Goal: Navigation & Orientation: Go to known website

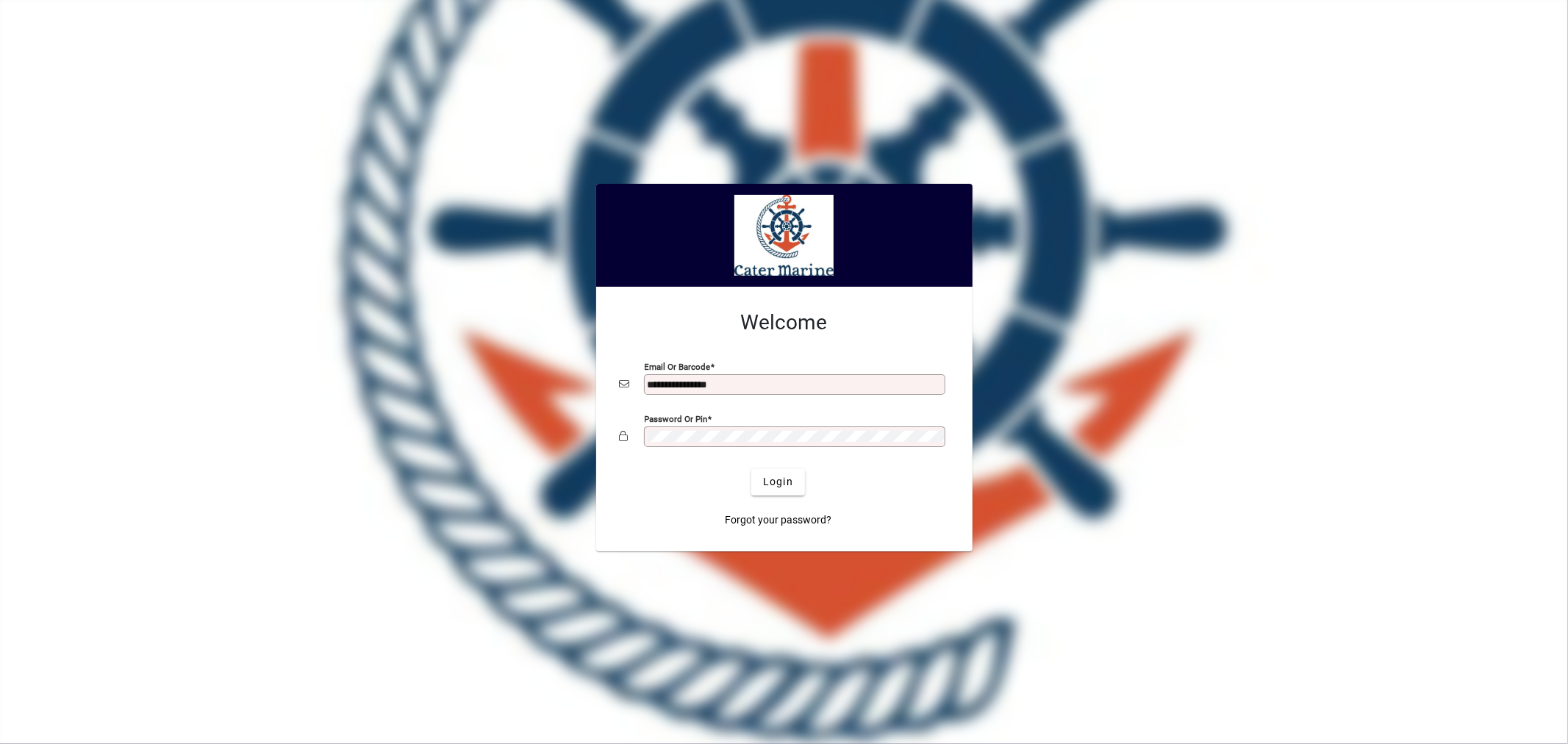
type input "**********"
click at [752, 469] on button "Login" at bounding box center [778, 482] width 54 height 26
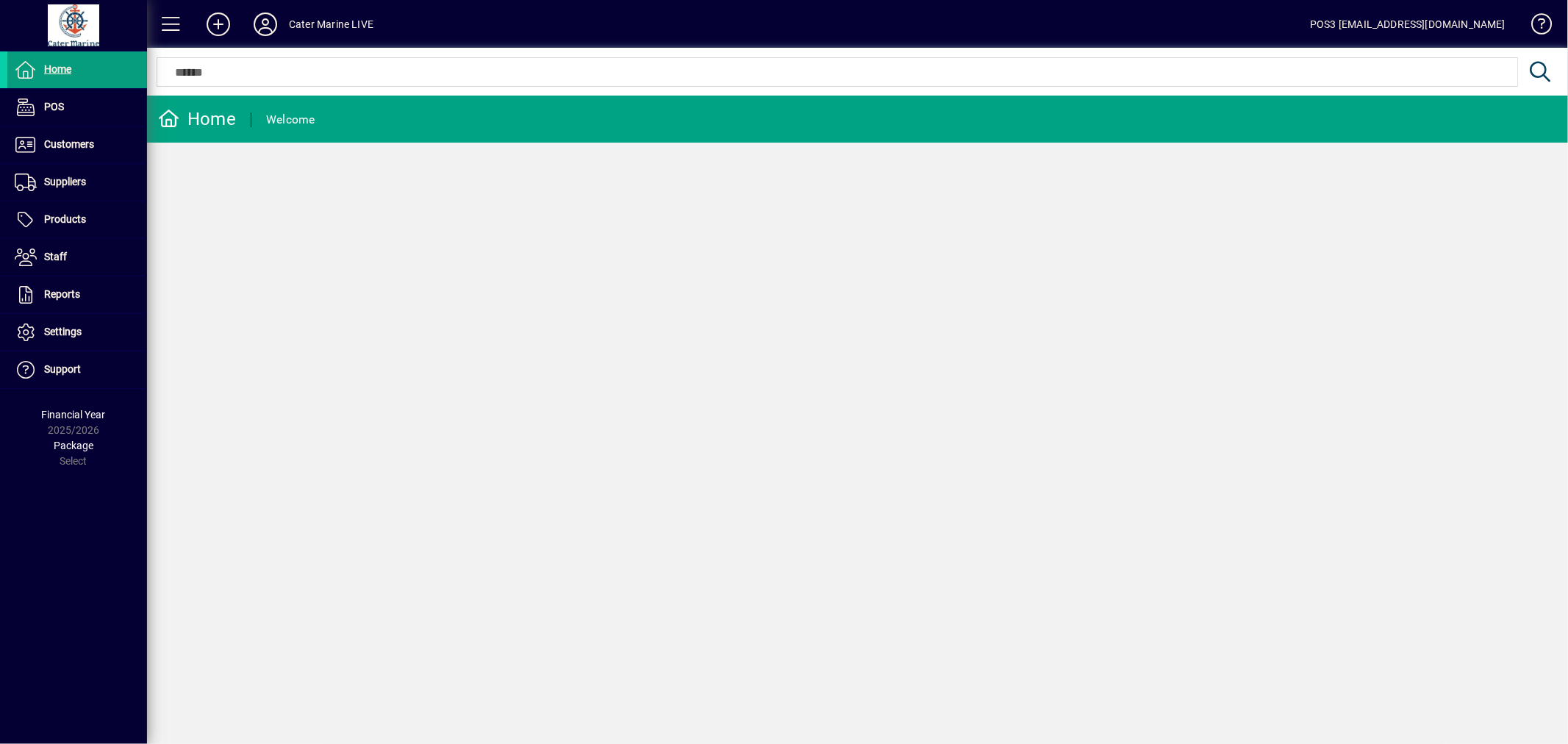
drag, startPoint x: 0, startPoint y: 0, endPoint x: 691, endPoint y: 366, distance: 781.9
